Goal: Task Accomplishment & Management: Manage account settings

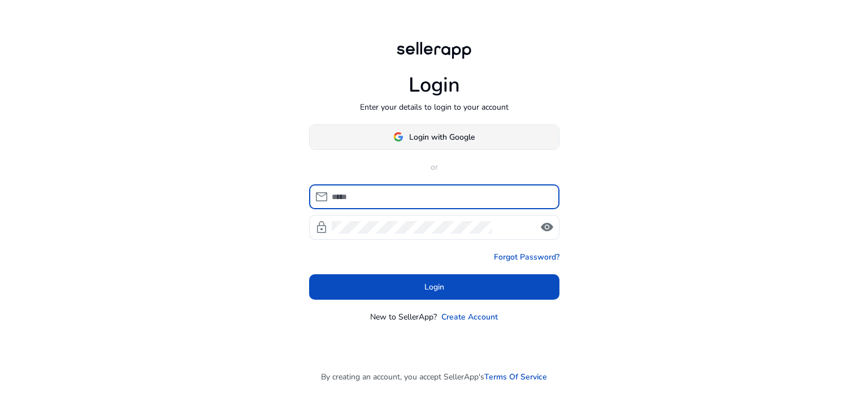
click at [432, 133] on span "Login with Google" at bounding box center [442, 137] width 66 height 12
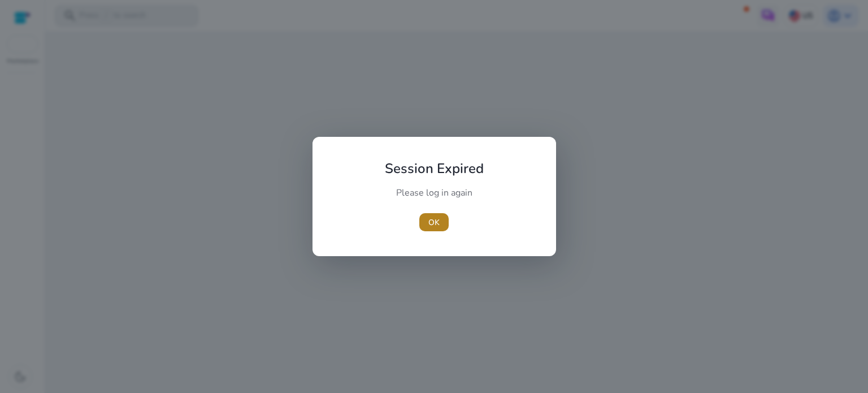
click at [447, 223] on span "button" at bounding box center [433, 222] width 29 height 27
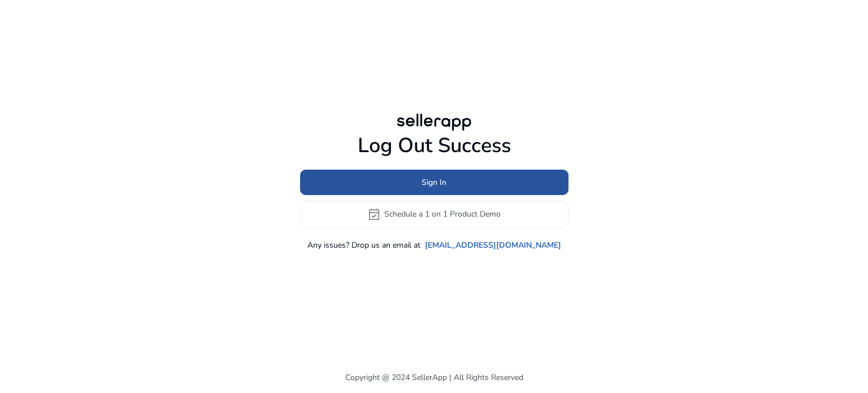
click at [451, 177] on span at bounding box center [434, 181] width 268 height 27
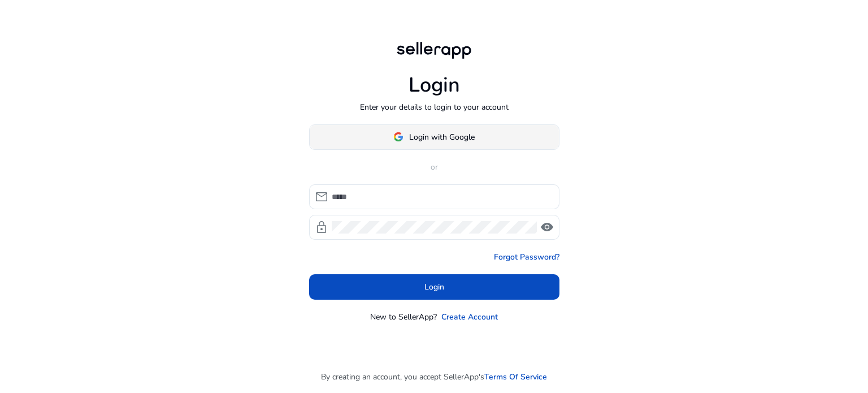
click at [448, 145] on span at bounding box center [434, 136] width 249 height 27
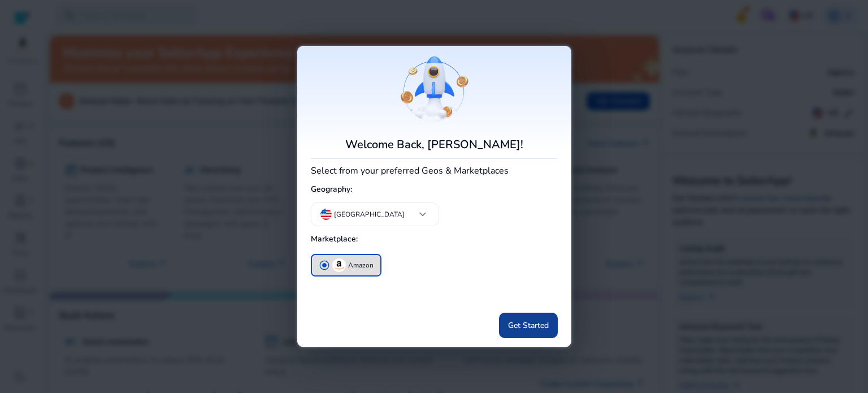
click at [505, 315] on span at bounding box center [528, 325] width 59 height 27
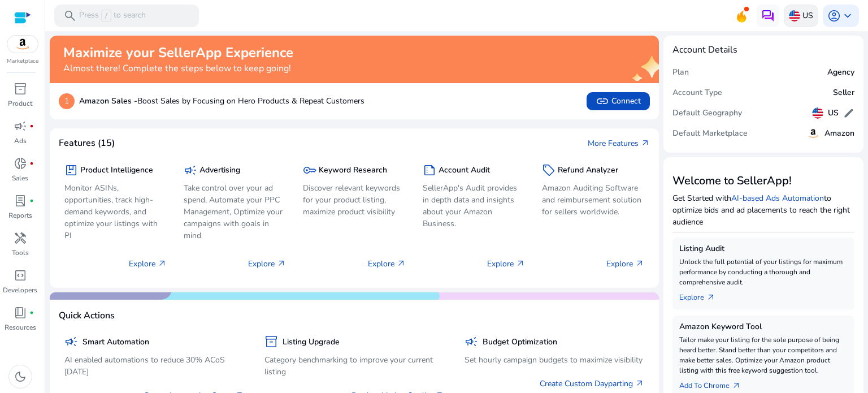
click at [784, 20] on div "US" at bounding box center [801, 16] width 34 height 23
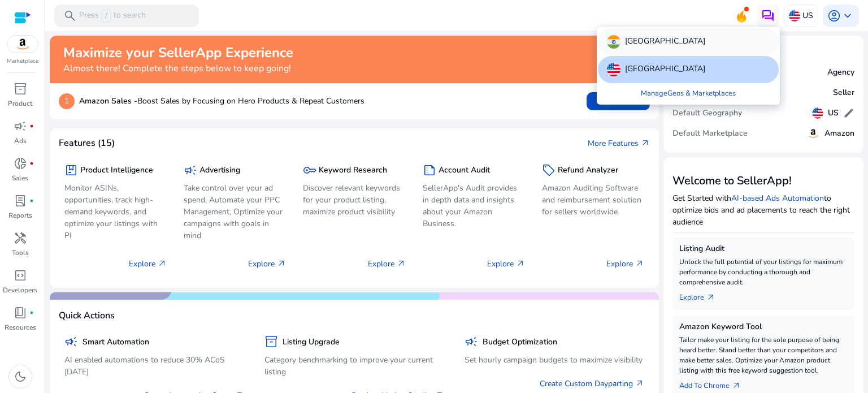
click at [662, 45] on div "[GEOGRAPHIC_DATA]" at bounding box center [688, 41] width 181 height 27
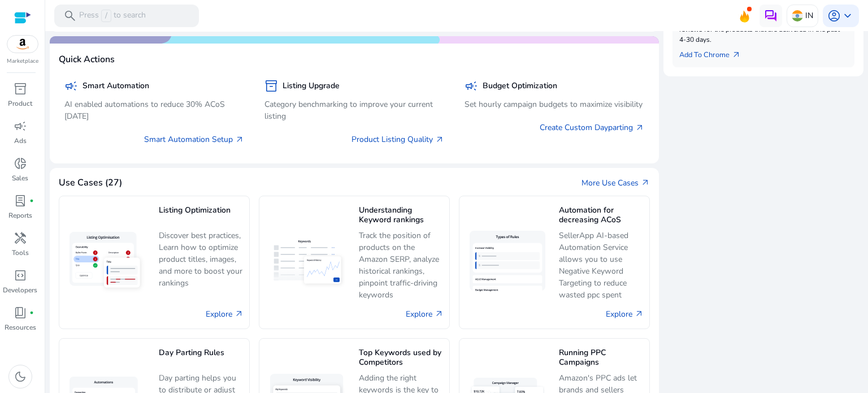
scroll to position [657, 0]
